Goal: Transaction & Acquisition: Purchase product/service

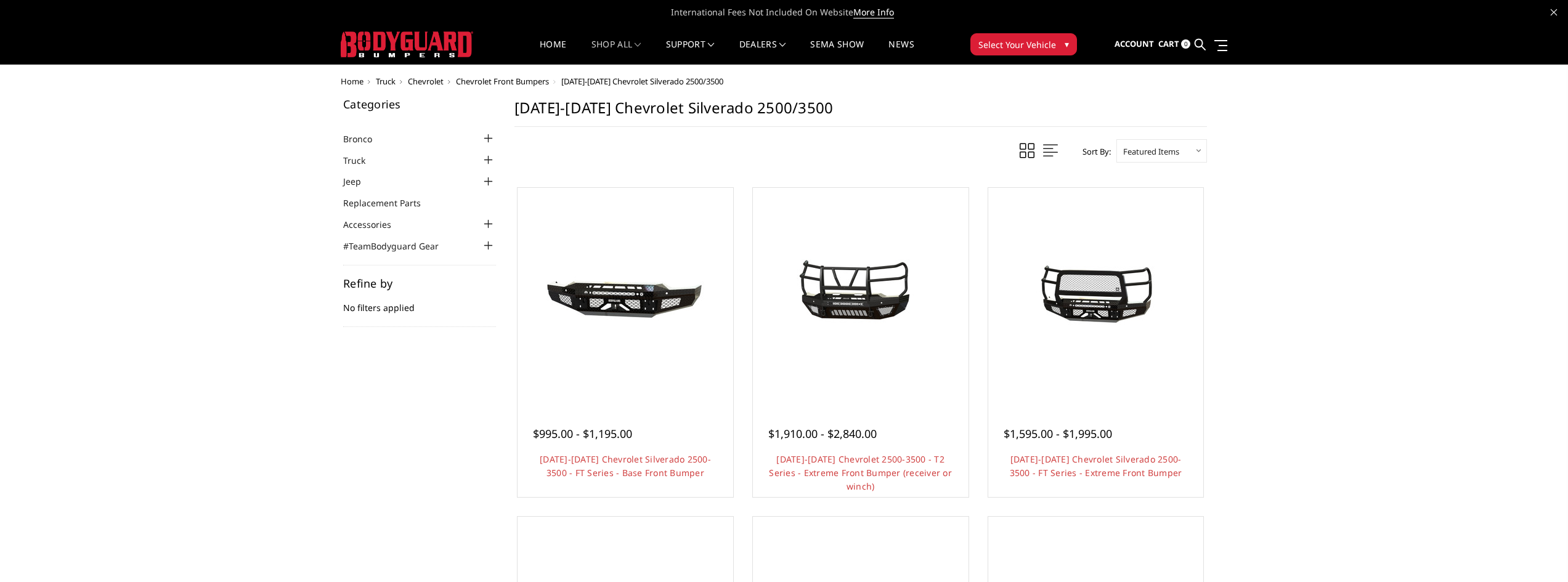
click at [1138, 146] on select "Featured Items Newest Items Best Selling A to Z Z to A By Review Price: Ascendi…" at bounding box center [1161, 150] width 91 height 24
select select "alphaasc"
click at [1116, 139] on select "Featured Items Newest Items Best Selling A to Z Z to A By Review Price: Ascendi…" at bounding box center [1161, 150] width 91 height 24
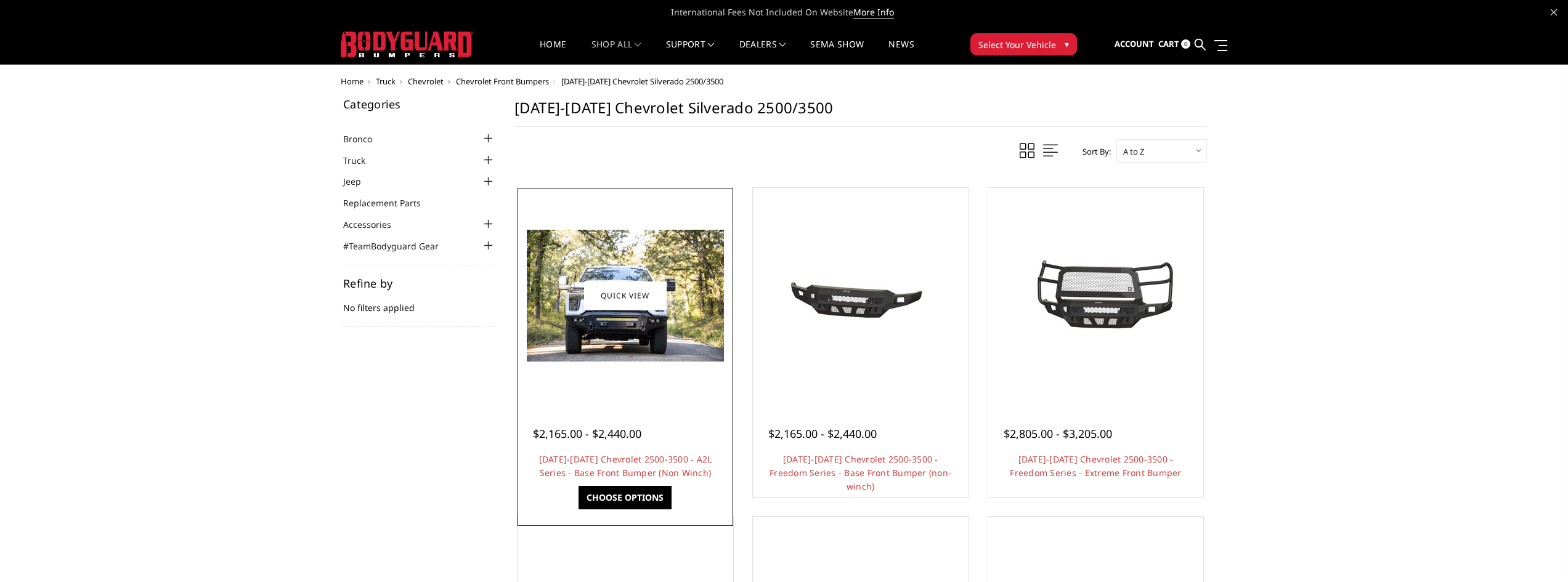
click at [618, 279] on img at bounding box center [625, 295] width 197 height 132
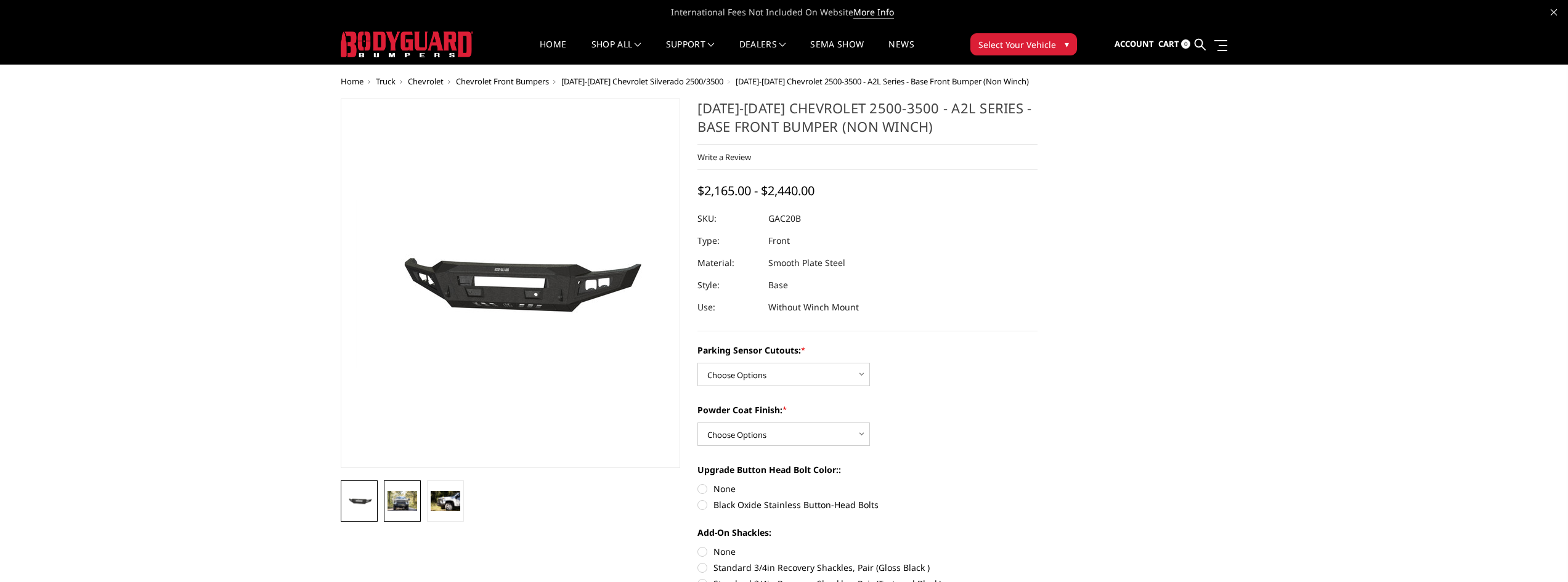
click at [417, 511] on link at bounding box center [402, 501] width 37 height 41
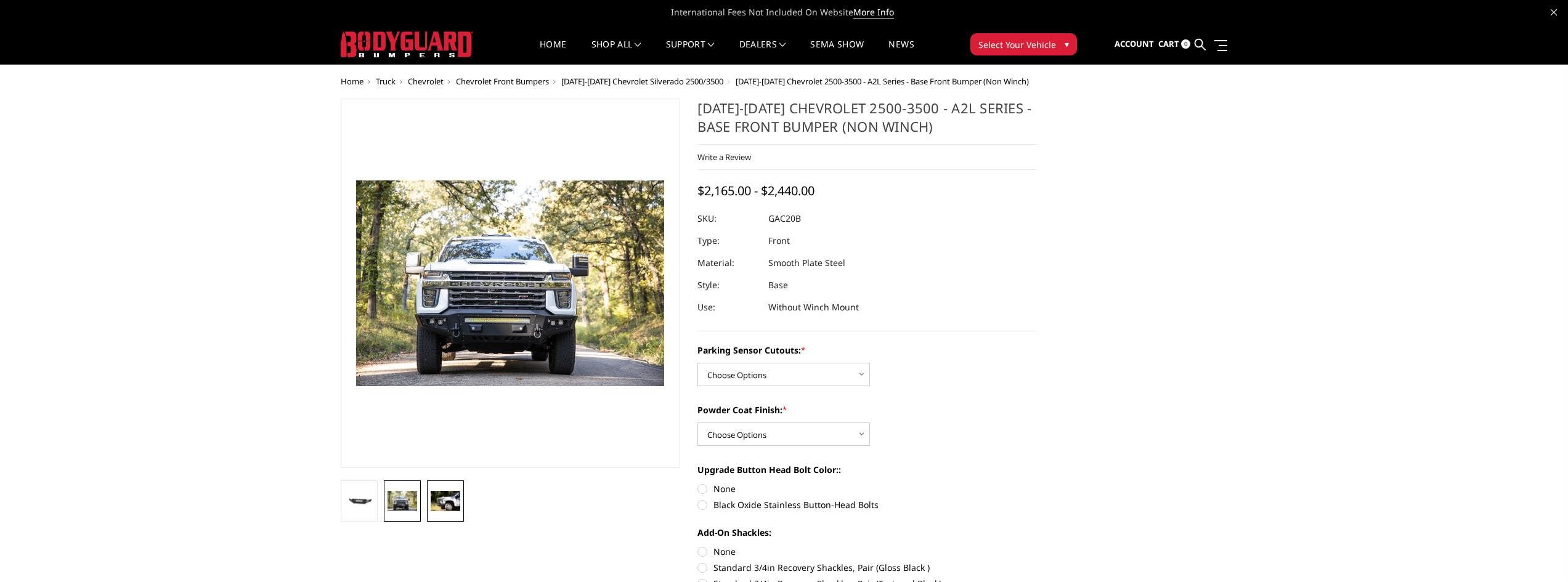
click at [456, 504] on img at bounding box center [446, 500] width 29 height 20
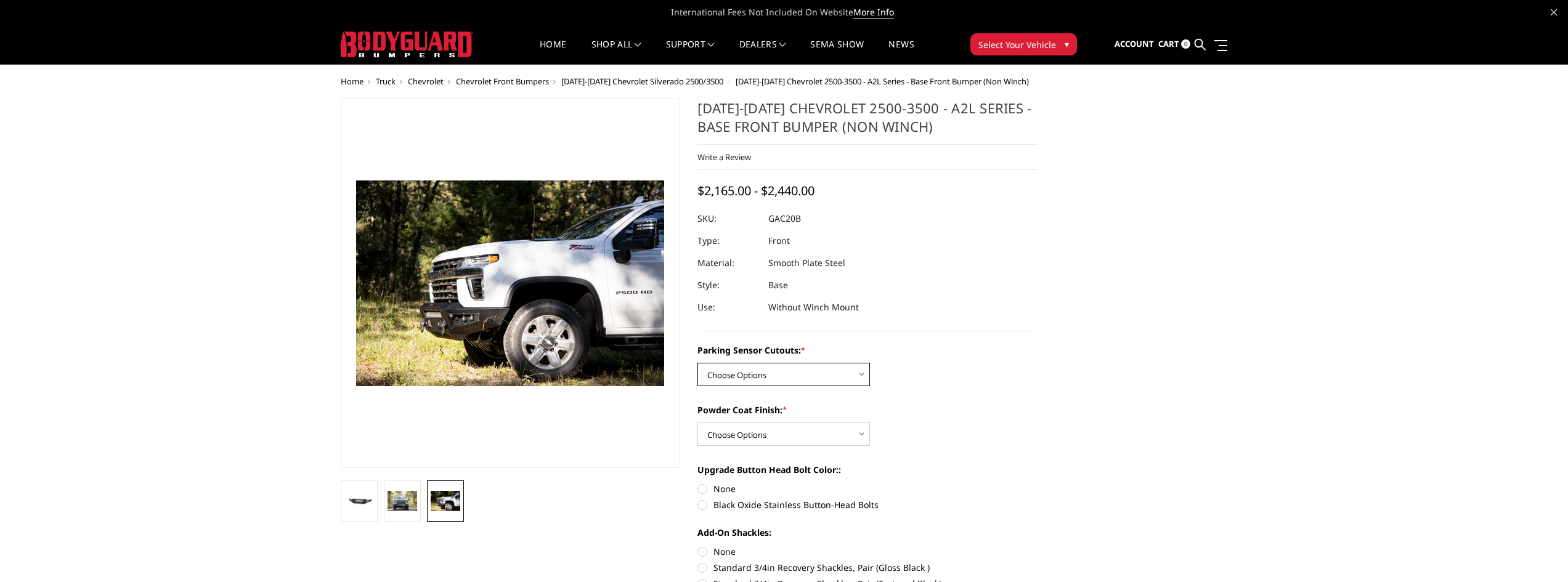
click at [765, 375] on select "Choose Options No - Without Parking Sensor Cutouts Yes - With Parking Sensor Cu…" at bounding box center [784, 374] width 173 height 24
select select "3467"
click at [698, 363] on select "Choose Options No - Without Parking Sensor Cutouts Yes - With Parking Sensor Cu…" at bounding box center [784, 374] width 173 height 24
click at [770, 428] on select "Choose Options Bare Metal Textured Black Powder Coat" at bounding box center [784, 434] width 173 height 24
select select "3469"
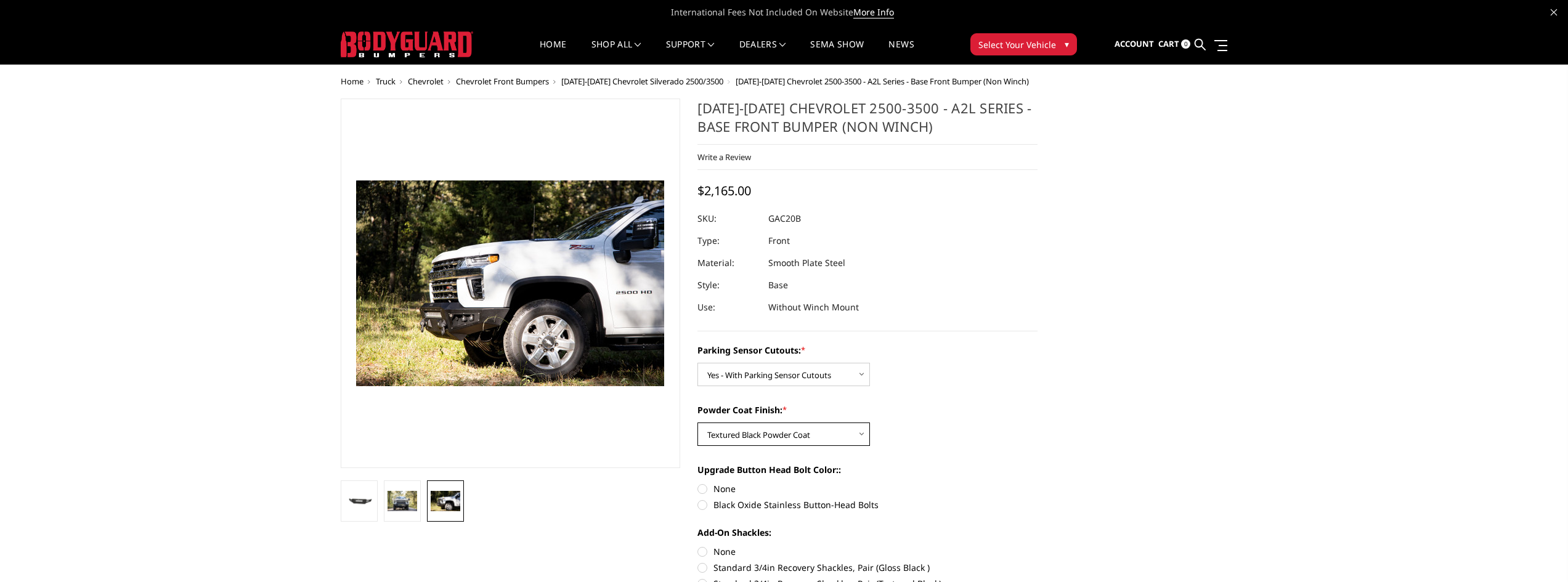
click at [698, 423] on select "Choose Options Bare Metal Textured Black Powder Coat" at bounding box center [784, 434] width 173 height 24
click at [933, 483] on label "None" at bounding box center [868, 489] width 340 height 13
click at [699, 483] on input "None" at bounding box center [698, 482] width 1 height 1
radio input "true"
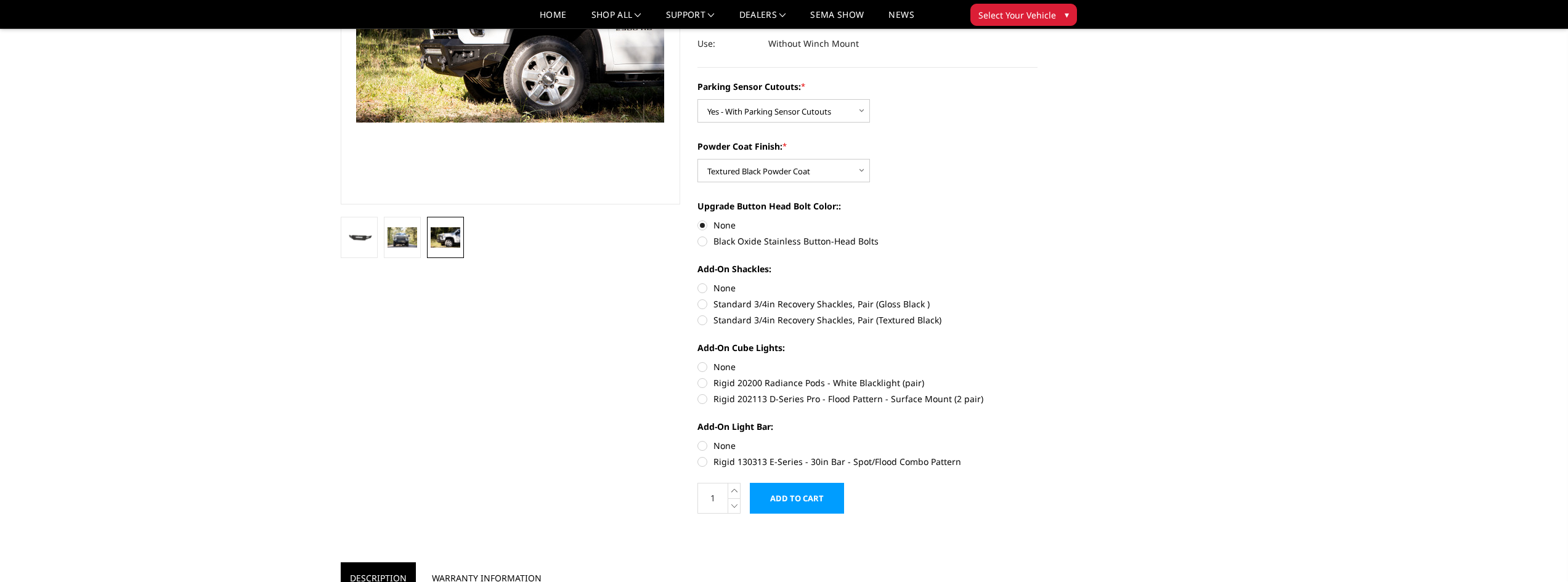
scroll to position [246, 0]
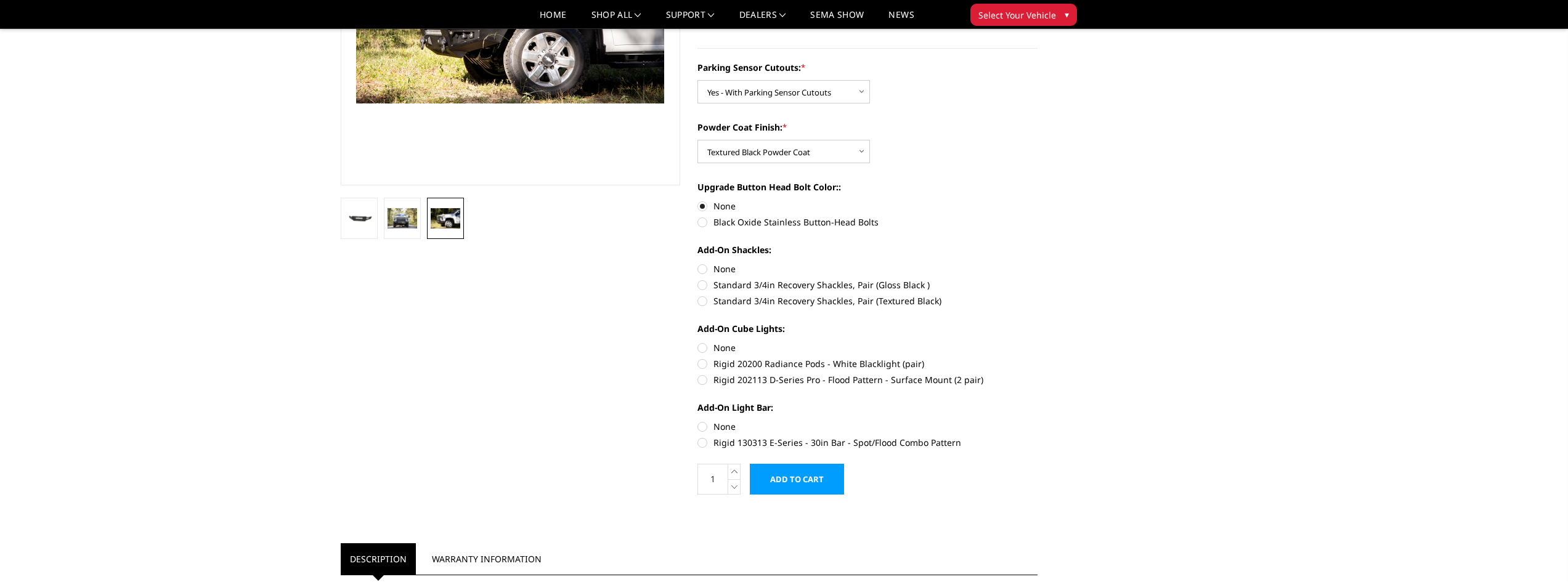
click at [698, 303] on label "Standard 3/4in Recovery Shackles, Pair (Textured Black)" at bounding box center [868, 301] width 340 height 13
click at [1038, 279] on input "Standard 3/4in Recovery Shackles, Pair (Textured Black)" at bounding box center [1038, 279] width 1 height 1
radio input "true"
click at [701, 377] on label "Rigid 202113 D-Series Pro - Flood Pattern - Surface Mount (2 pair)" at bounding box center [868, 380] width 340 height 13
click at [1038, 358] on input "Rigid 202113 D-Series Pro - Flood Pattern - Surface Mount (2 pair)" at bounding box center [1038, 357] width 1 height 1
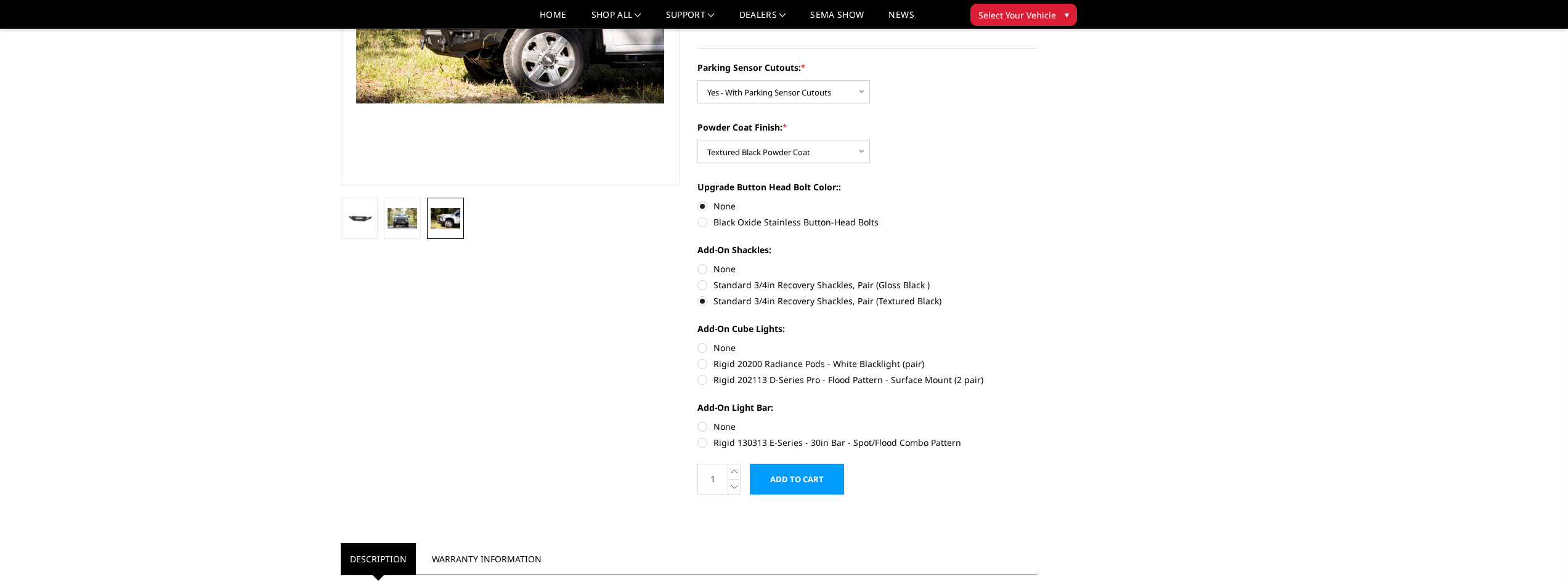
radio input "true"
click at [703, 365] on label "Rigid 20200 Radiance Pods - White Blacklight (pair)" at bounding box center [868, 364] width 340 height 13
click at [1038, 342] on input "Rigid 20200 Radiance Pods - White Blacklight (pair)" at bounding box center [1038, 341] width 1 height 1
radio input "true"
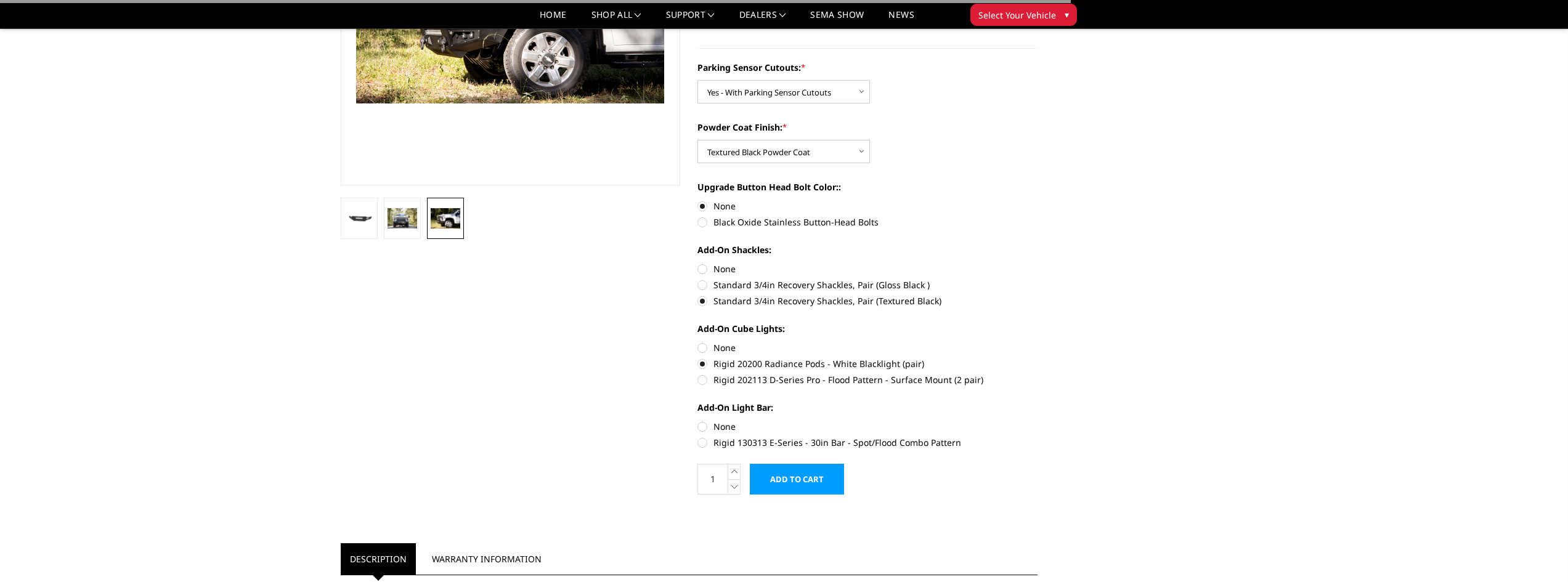
click at [703, 378] on label "Rigid 202113 D-Series Pro - Flood Pattern - Surface Mount (2 pair)" at bounding box center [868, 380] width 340 height 13
click at [1038, 358] on input "Rigid 202113 D-Series Pro - Flood Pattern - Surface Mount (2 pair)" at bounding box center [1038, 357] width 1 height 1
radio input "true"
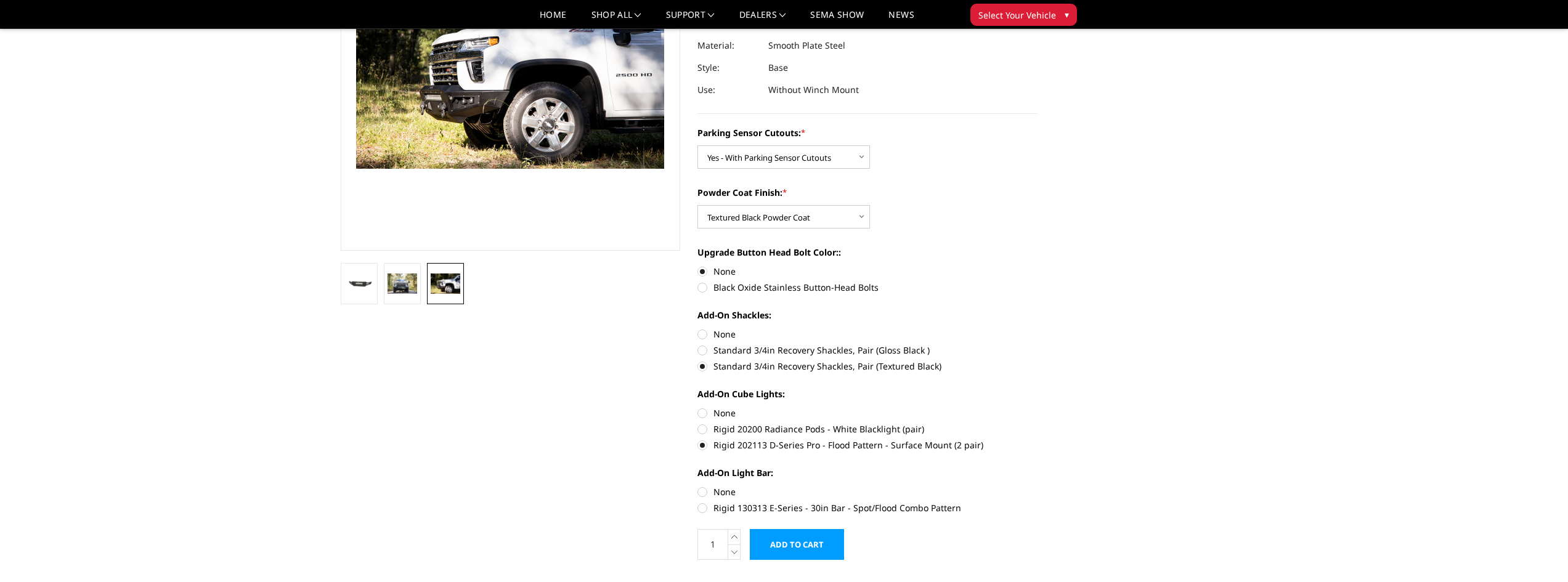
scroll to position [185, 0]
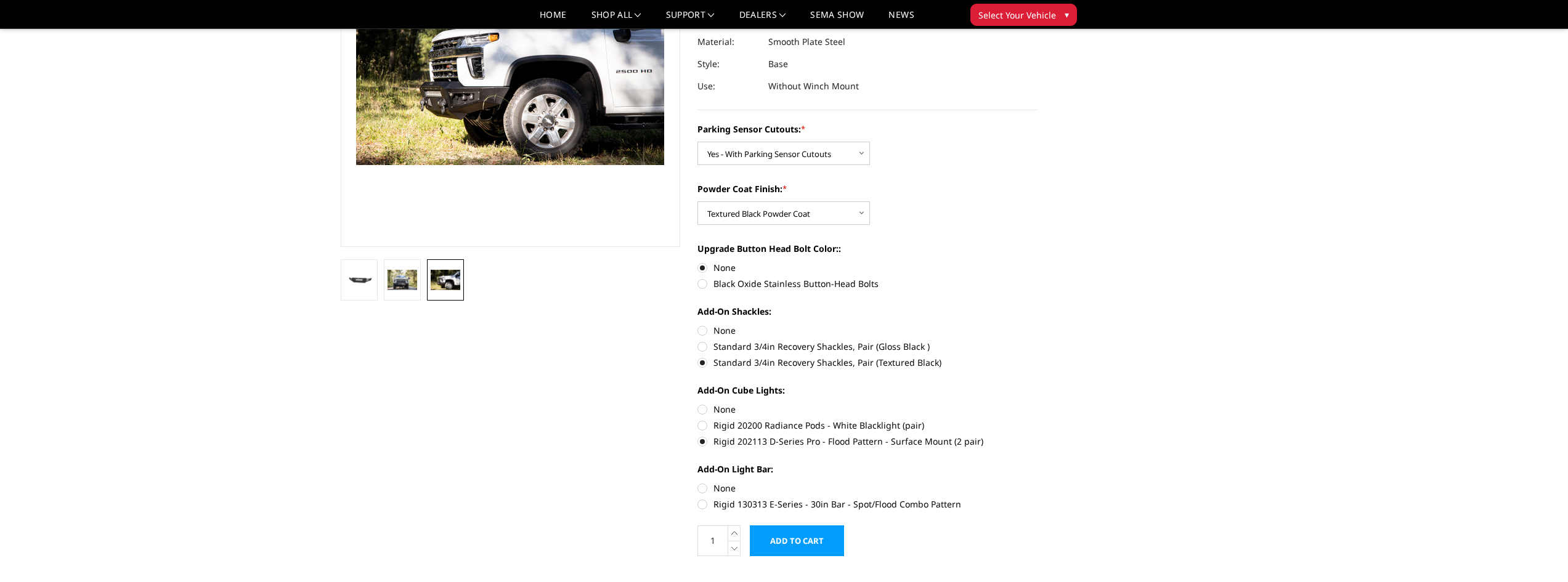
click at [704, 427] on label "Rigid 20200 Radiance Pods - White Blacklight (pair)" at bounding box center [868, 425] width 340 height 13
click at [1038, 403] on input "Rigid 20200 Radiance Pods - White Blacklight (pair)" at bounding box center [1038, 403] width 1 height 1
radio input "true"
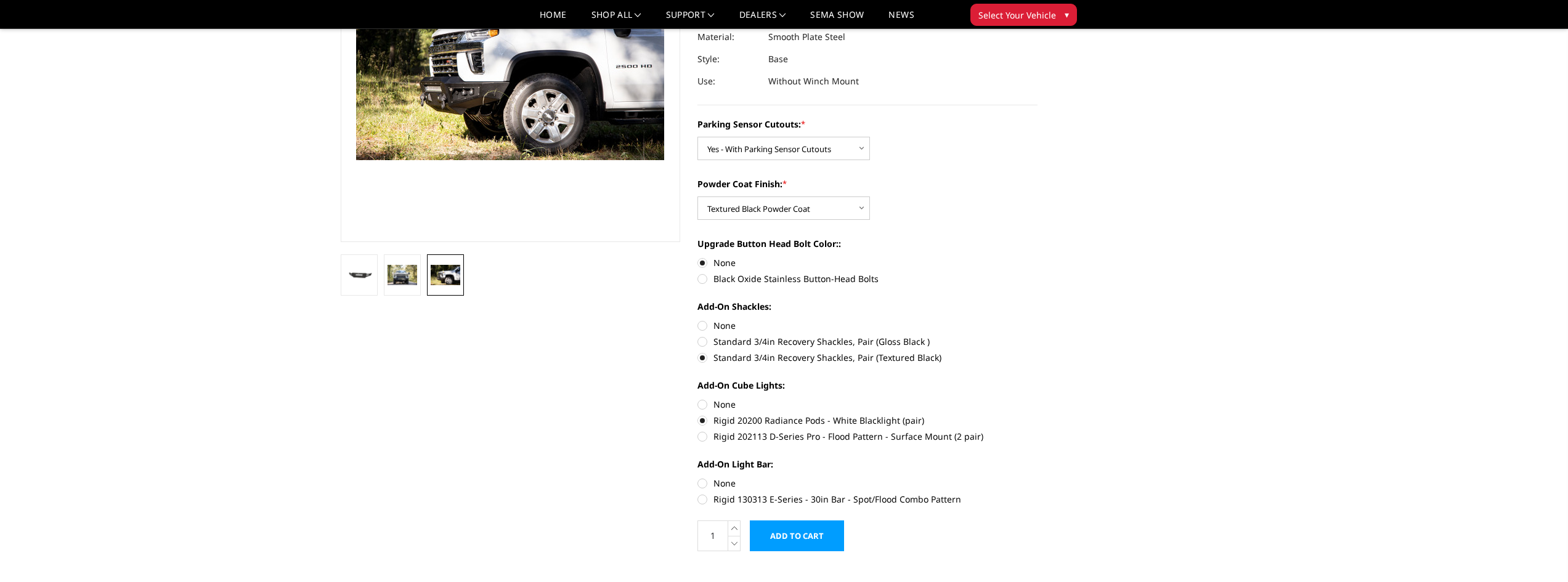
scroll to position [246, 0]
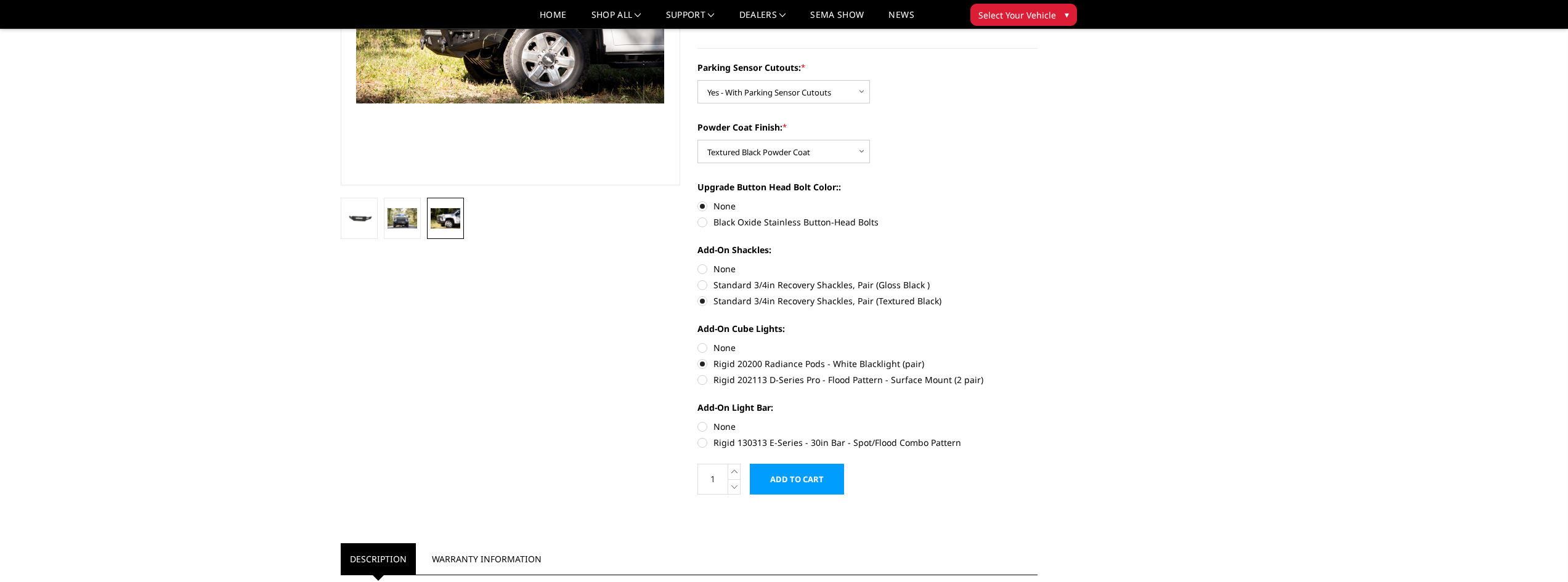
click at [710, 441] on label "Rigid 130313 E-Series - 30in Bar - Spot/Flood Combo Pattern" at bounding box center [868, 442] width 340 height 13
click at [1038, 421] on input "Rigid 130313 E-Series - 30in Bar - Spot/Flood Combo Pattern" at bounding box center [1038, 420] width 1 height 1
radio input "true"
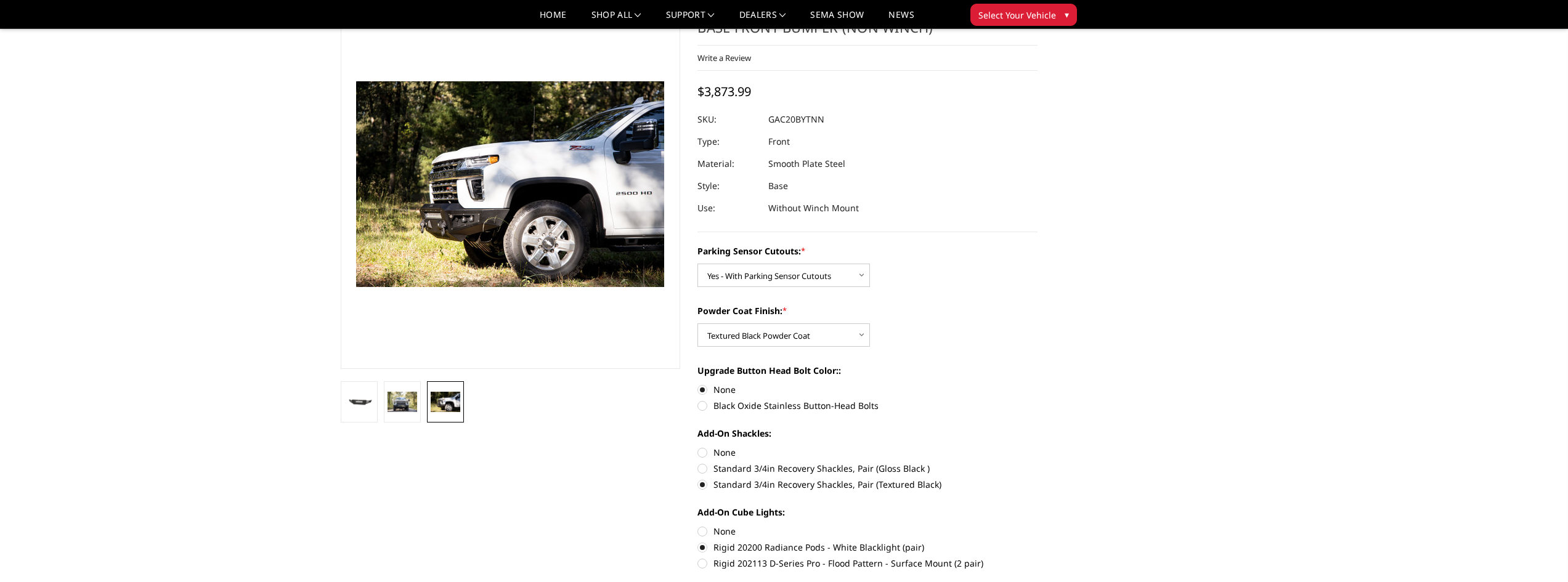
scroll to position [61, 0]
